Goal: Task Accomplishment & Management: Use online tool/utility

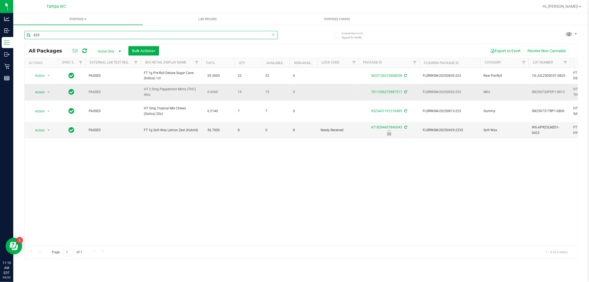
drag, startPoint x: 209, startPoint y: 37, endPoint x: 24, endPoint y: 86, distance: 190.8
click at [26, 84] on div "-223 All Packages Active Only Active Only Lab Samples Locked All External Inter…" at bounding box center [300, 142] width 553 height 233
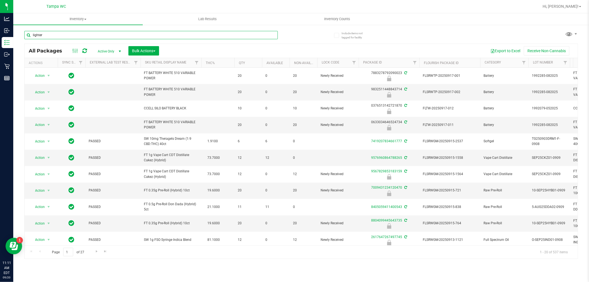
type input "lighter"
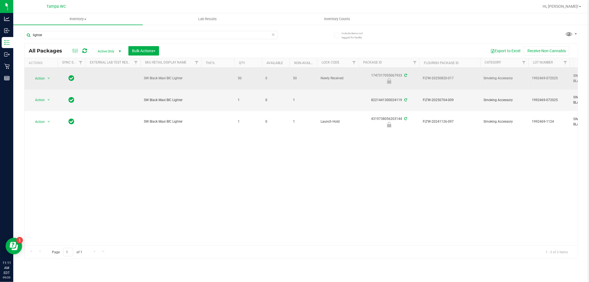
click at [43, 73] on td "Action Action Edit attributes Global inventory Locate package Package audit log…" at bounding box center [41, 79] width 33 height 22
click at [41, 77] on span "Action" at bounding box center [37, 79] width 15 height 8
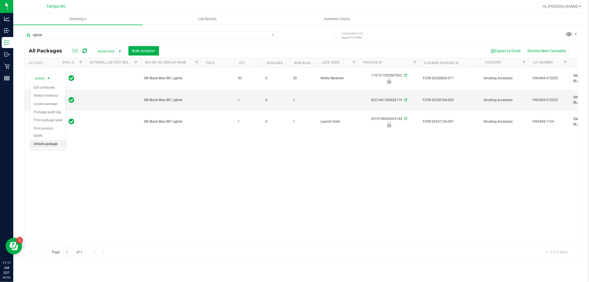
click at [51, 144] on li "Unlock package" at bounding box center [47, 144] width 35 height 8
